Goal: Task Accomplishment & Management: Manage account settings

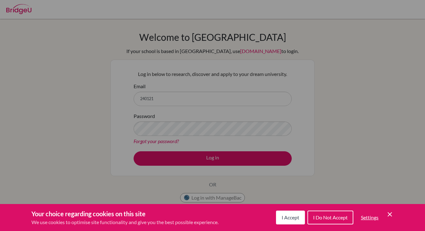
click at [294, 219] on span "I Accept" at bounding box center [291, 218] width 18 height 6
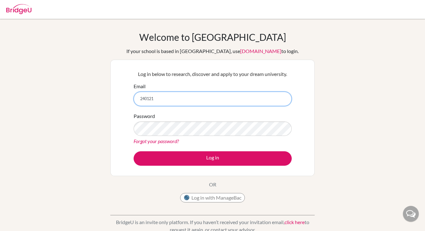
click at [198, 99] on input "240121" at bounding box center [213, 99] width 158 height 14
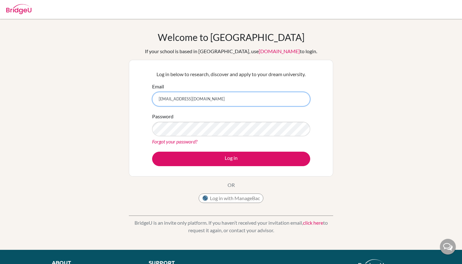
type input "240121@iss.school.fj"
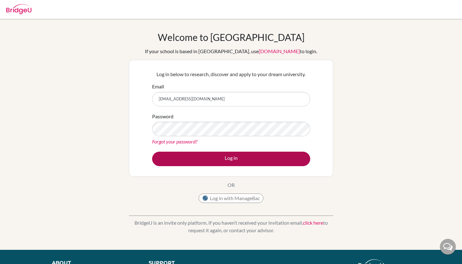
click at [177, 157] on button "Log in" at bounding box center [231, 159] width 158 height 14
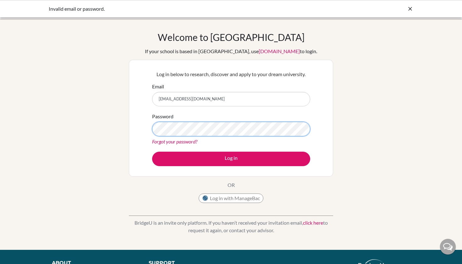
click at [231, 158] on button "Log in" at bounding box center [231, 159] width 158 height 14
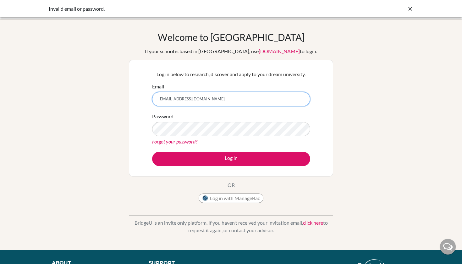
click at [198, 99] on input "240121@iss.school.fj" at bounding box center [231, 99] width 158 height 14
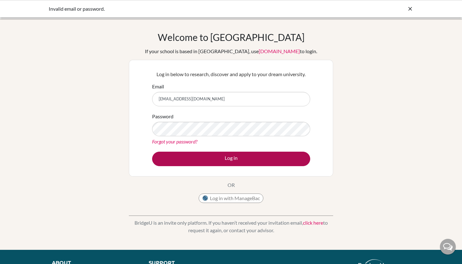
click at [202, 154] on button "Log in" at bounding box center [231, 159] width 158 height 14
click at [201, 159] on button "Log in" at bounding box center [231, 159] width 158 height 14
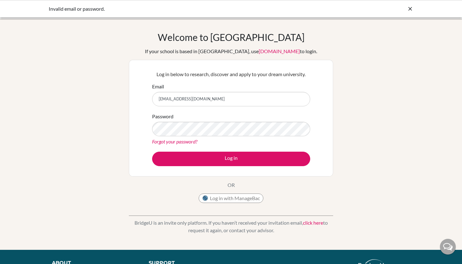
type input "[EMAIL_ADDRESS][DOMAIN_NAME]"
click at [231, 158] on button "Log in" at bounding box center [231, 159] width 158 height 14
drag, startPoint x: 159, startPoint y: 99, endPoint x: 189, endPoint y: 100, distance: 30.2
click at [189, 100] on input "rretienMEssi2010240121@iss.school.fj" at bounding box center [231, 99] width 158 height 14
type input "[EMAIL_ADDRESS][DOMAIN_NAME]"
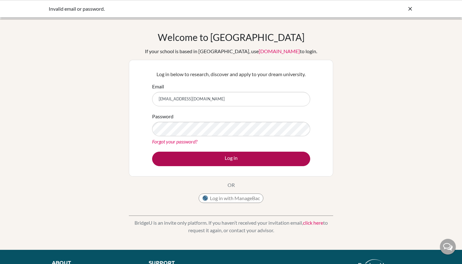
click at [194, 158] on button "Log in" at bounding box center [231, 159] width 158 height 14
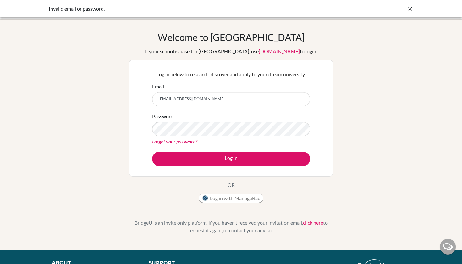
click at [181, 141] on link "Forgot your password?" at bounding box center [174, 141] width 45 height 6
drag, startPoint x: 201, startPoint y: 99, endPoint x: 152, endPoint y: 100, distance: 48.7
click at [152, 100] on input "[EMAIL_ADDRESS][DOMAIN_NAME]" at bounding box center [231, 99] width 158 height 14
paste input "[EMAIL_ADDRESS][DOMAIN_NAME]"
type input "240121@iss.school.fj"
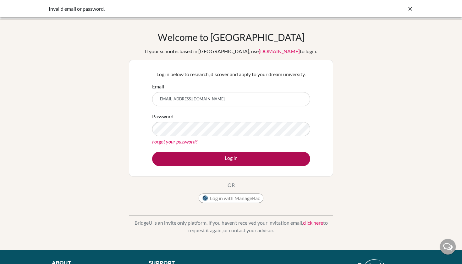
click at [248, 156] on button "Log in" at bounding box center [231, 159] width 158 height 14
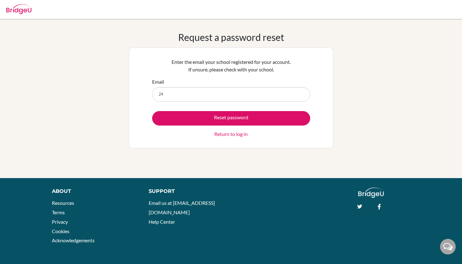
type input "2"
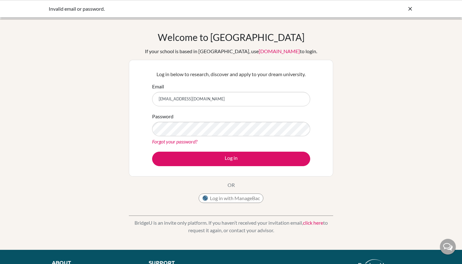
click at [191, 141] on link "Forgot your password?" at bounding box center [174, 141] width 45 height 6
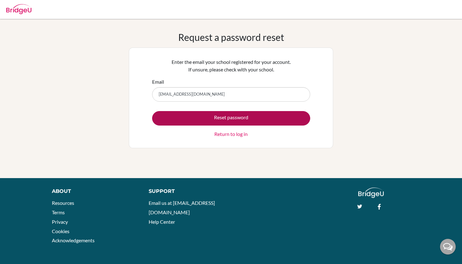
type input "[EMAIL_ADDRESS][DOMAIN_NAME]"
click at [204, 119] on button "Reset password" at bounding box center [231, 118] width 158 height 14
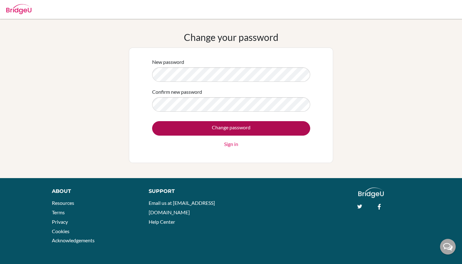
click at [198, 129] on input "Change password" at bounding box center [231, 128] width 158 height 14
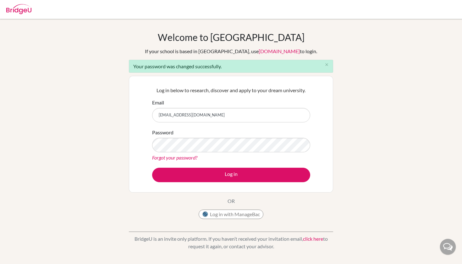
type input "[EMAIL_ADDRESS][DOMAIN_NAME]"
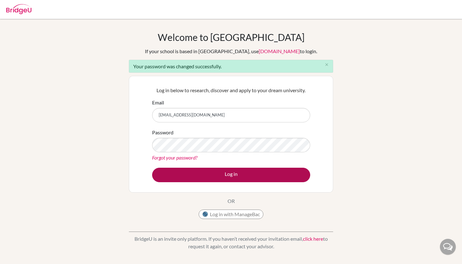
click at [254, 176] on button "Log in" at bounding box center [231, 175] width 158 height 14
